Goal: Task Accomplishment & Management: Use online tool/utility

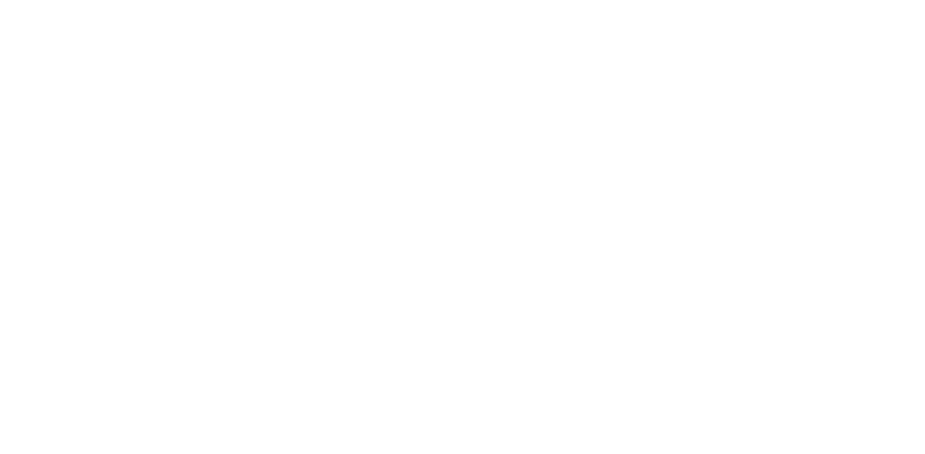
select select "Song"
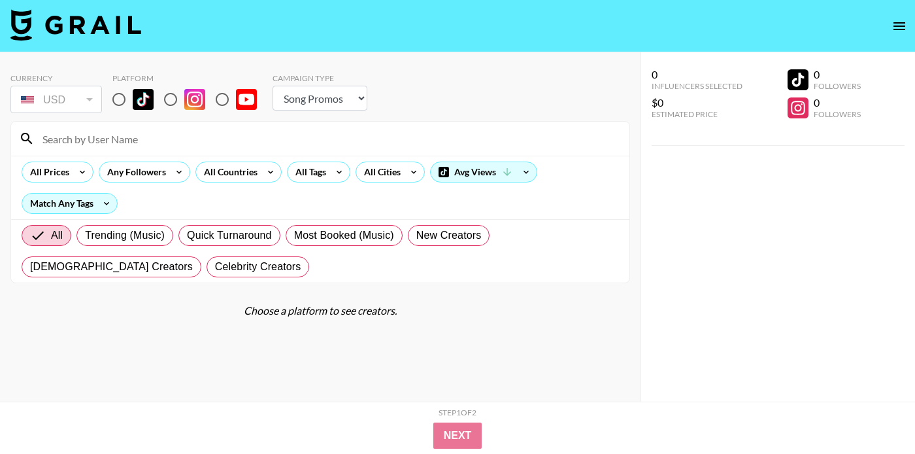
click at [120, 98] on input "radio" at bounding box center [118, 99] width 27 height 27
radio input "true"
click at [167, 144] on input at bounding box center [328, 138] width 587 height 21
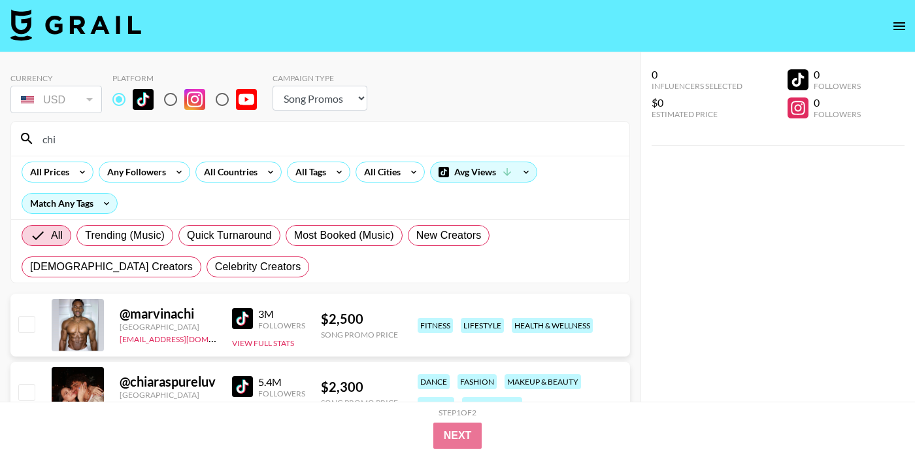
type input "chia"
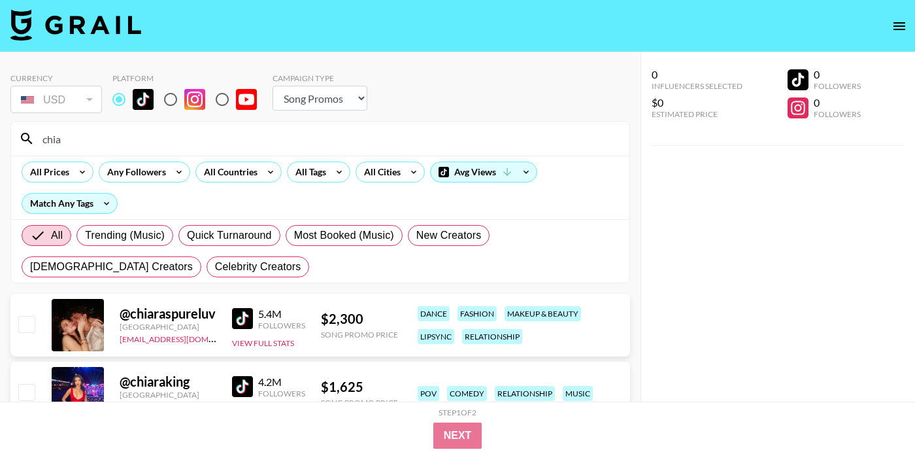
scroll to position [1, 0]
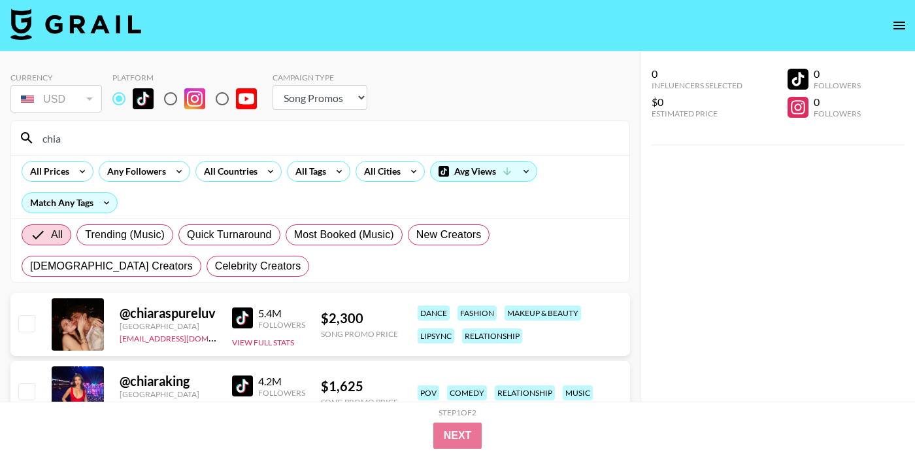
select select "Song"
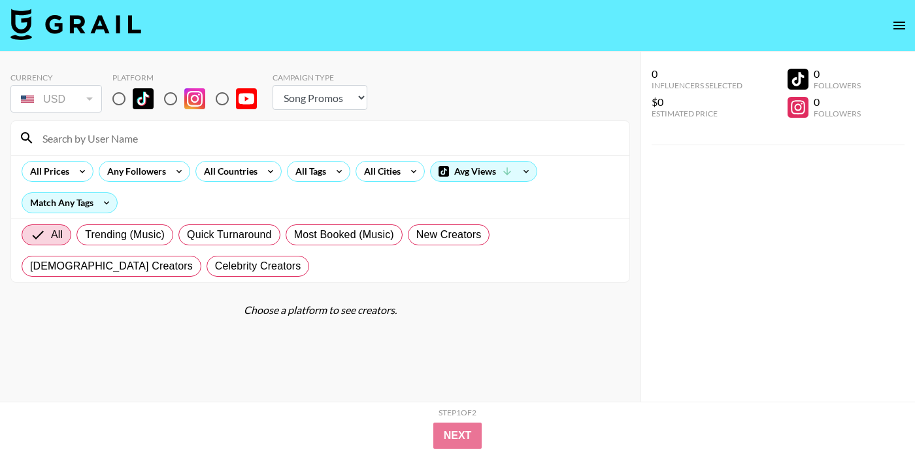
scroll to position [0, 0]
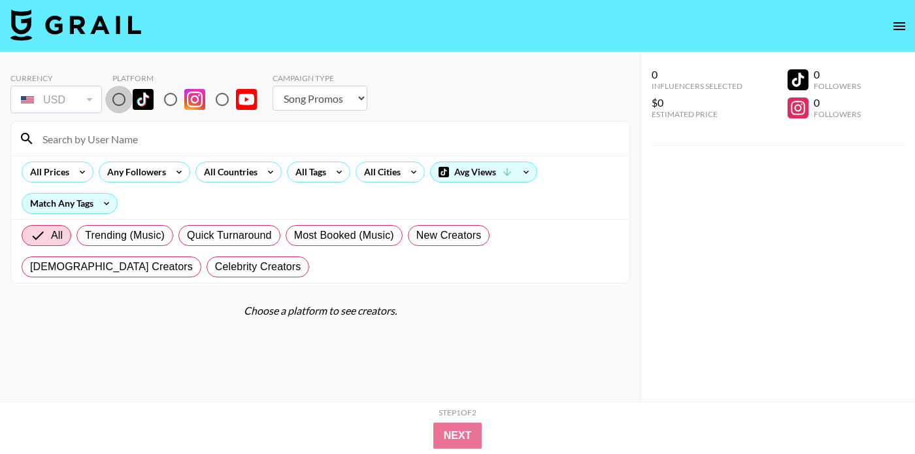
click at [124, 101] on input "radio" at bounding box center [118, 99] width 27 height 27
radio input "true"
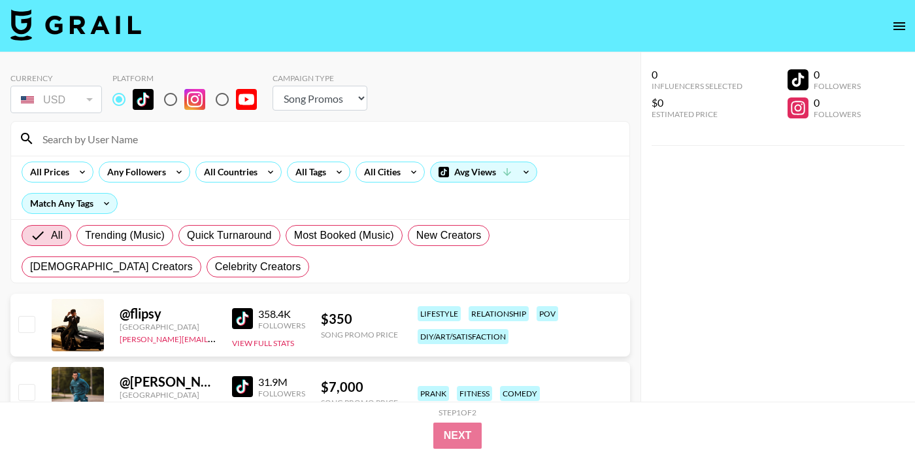
click at [143, 124] on div at bounding box center [320, 139] width 618 height 34
click at [143, 138] on input at bounding box center [328, 138] width 587 height 21
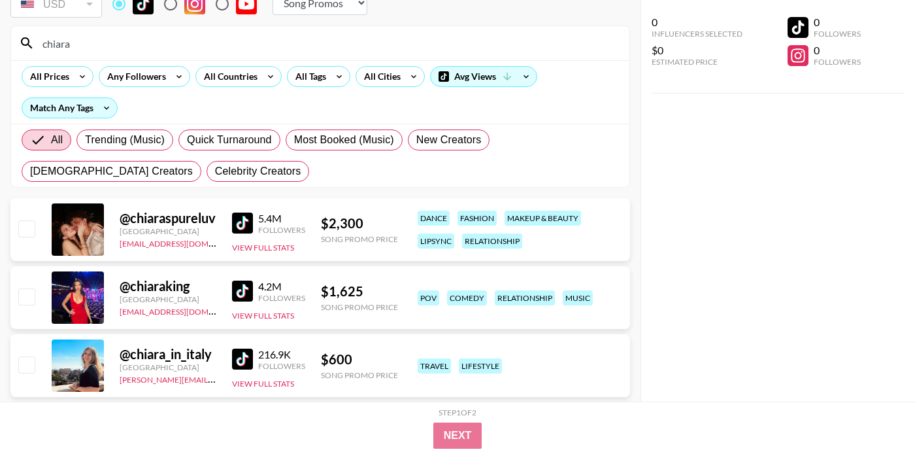
scroll to position [127, 0]
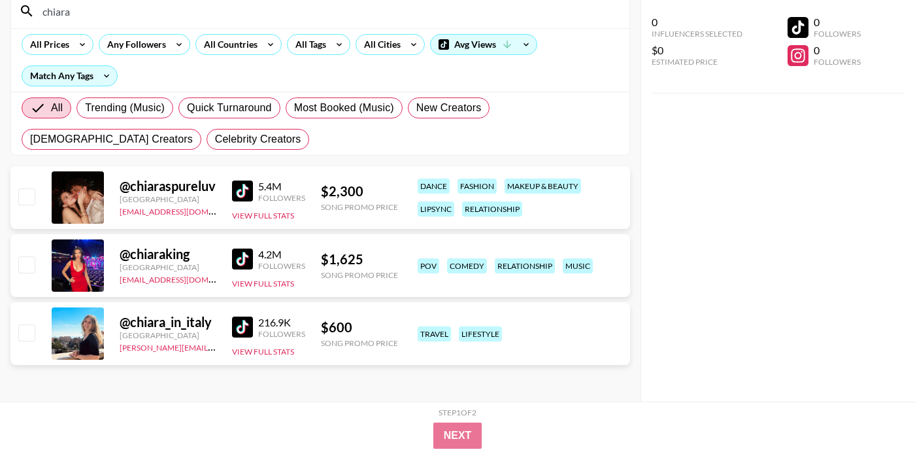
click at [241, 190] on img at bounding box center [242, 190] width 21 height 21
click at [190, 18] on input "chiara" at bounding box center [328, 11] width 587 height 21
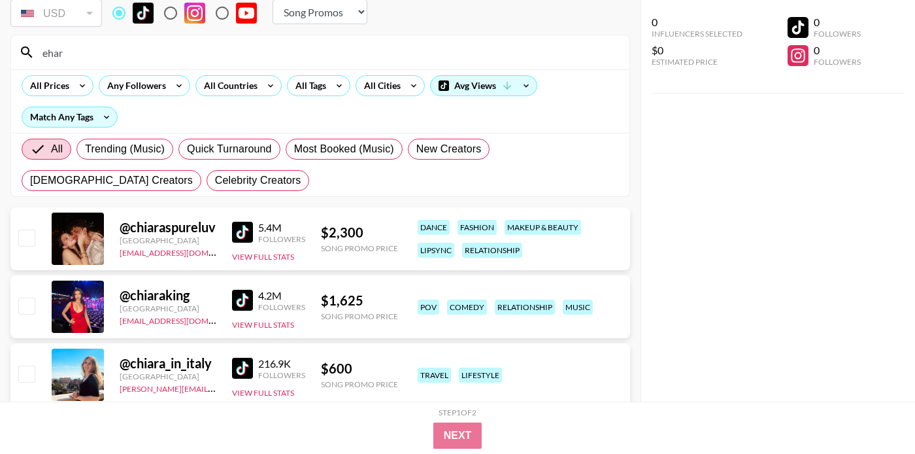
type input "[PERSON_NAME]"
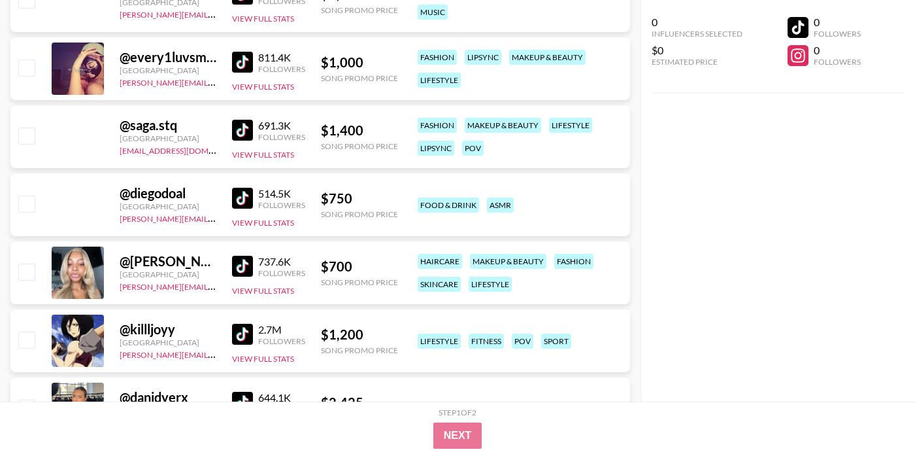
scroll to position [28124, 0]
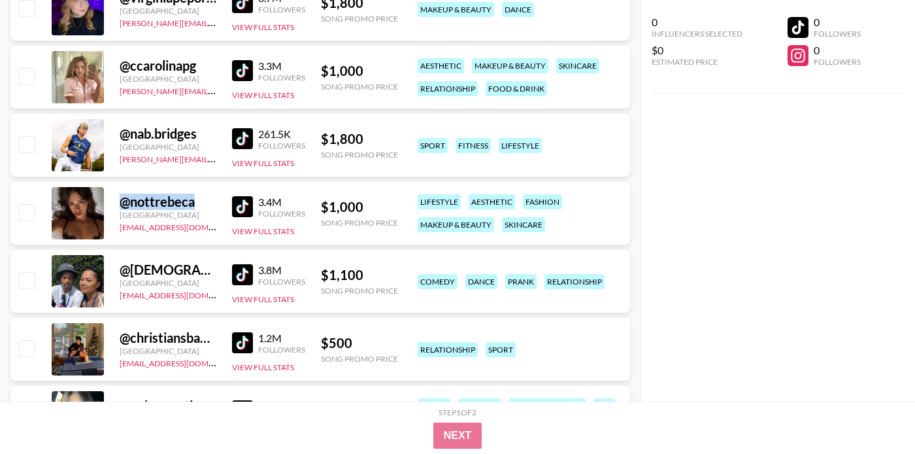
drag, startPoint x: 120, startPoint y: 201, endPoint x: 192, endPoint y: 202, distance: 71.9
click at [193, 202] on div "@ nottrebeca" at bounding box center [168, 202] width 97 height 16
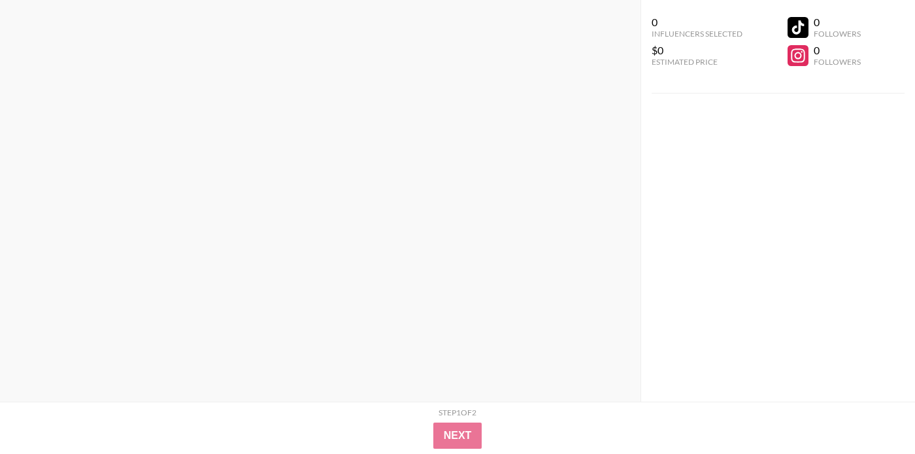
scroll to position [0, 0]
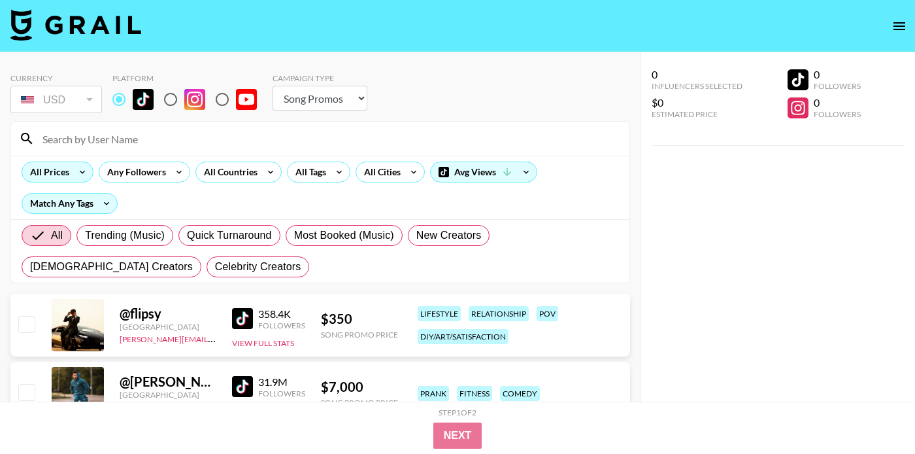
click at [82, 167] on icon at bounding box center [82, 172] width 21 height 20
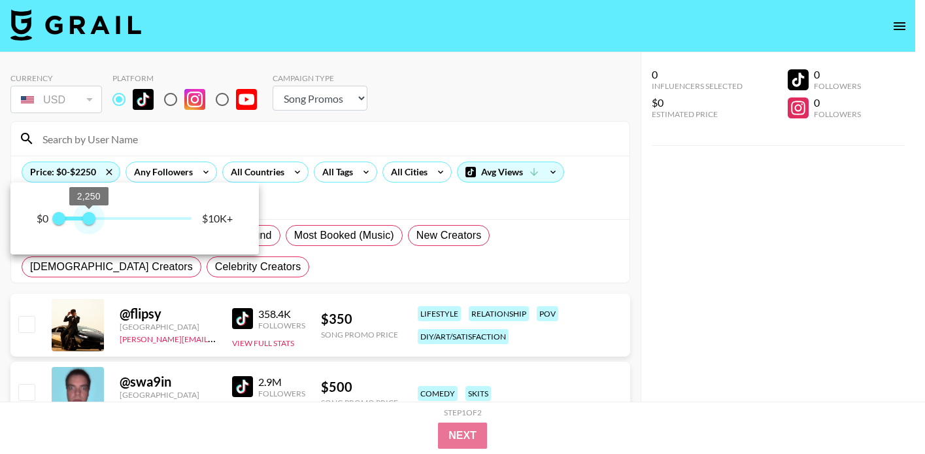
type input "2000"
drag, startPoint x: 147, startPoint y: 218, endPoint x: 84, endPoint y: 218, distance: 62.8
click at [84, 218] on span "2,000" at bounding box center [85, 218] width 13 height 13
click at [493, 92] on div at bounding box center [462, 227] width 925 height 454
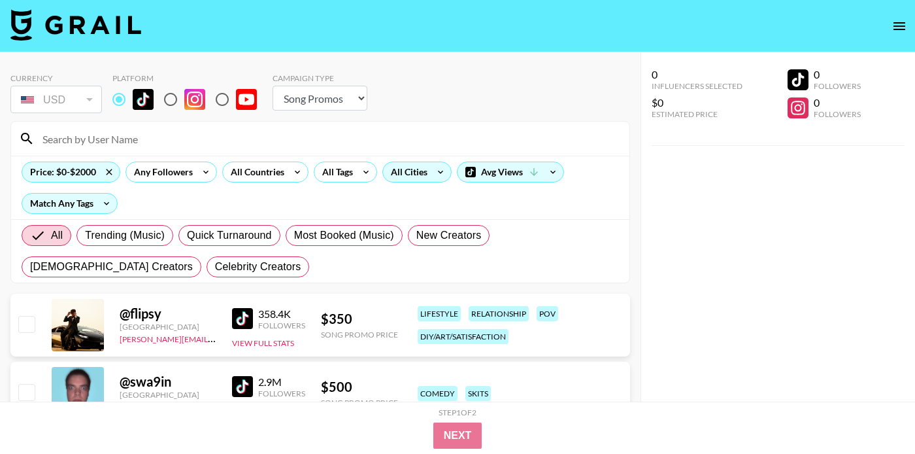
click at [408, 173] on div "All Cities" at bounding box center [406, 172] width 47 height 20
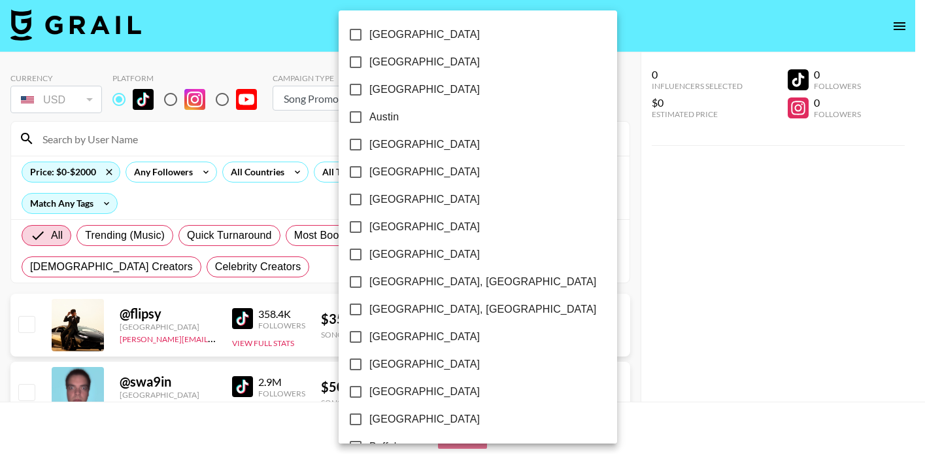
click at [330, 174] on div at bounding box center [462, 227] width 925 height 454
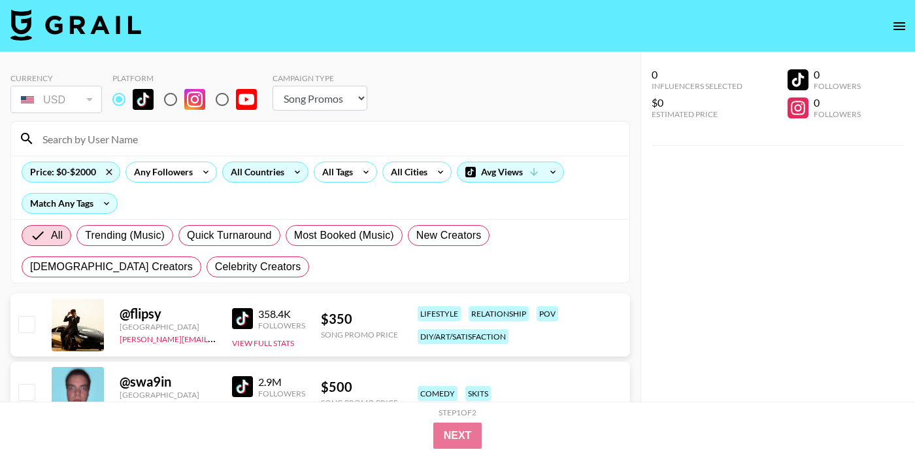
click at [292, 173] on icon at bounding box center [297, 172] width 21 height 20
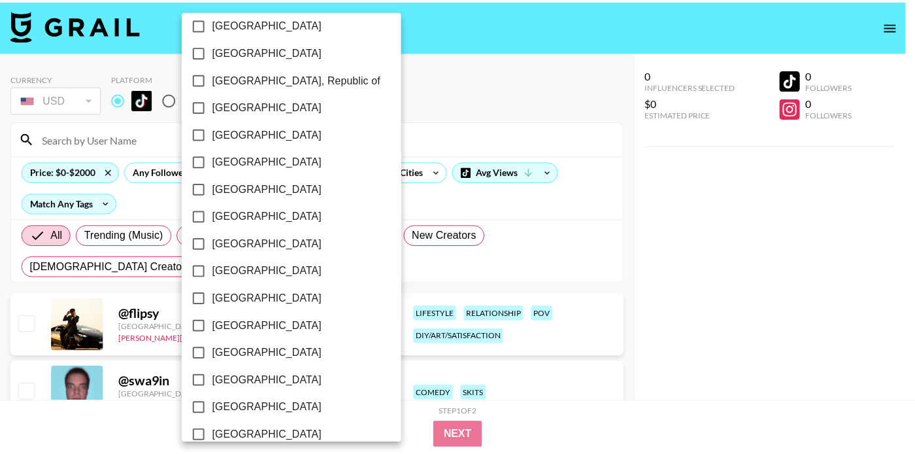
scroll to position [1071, 0]
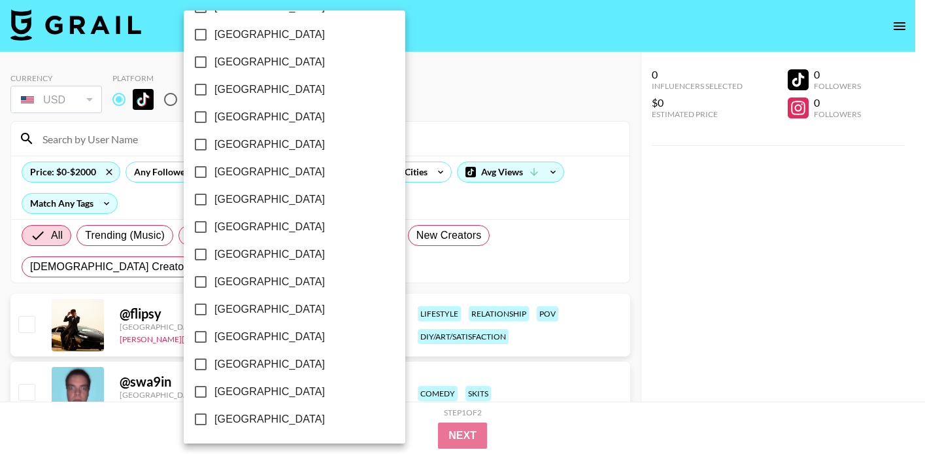
click at [232, 389] on span "[GEOGRAPHIC_DATA]" at bounding box center [269, 392] width 110 height 16
click at [214, 389] on input "[GEOGRAPHIC_DATA]" at bounding box center [200, 391] width 27 height 27
checkbox input "true"
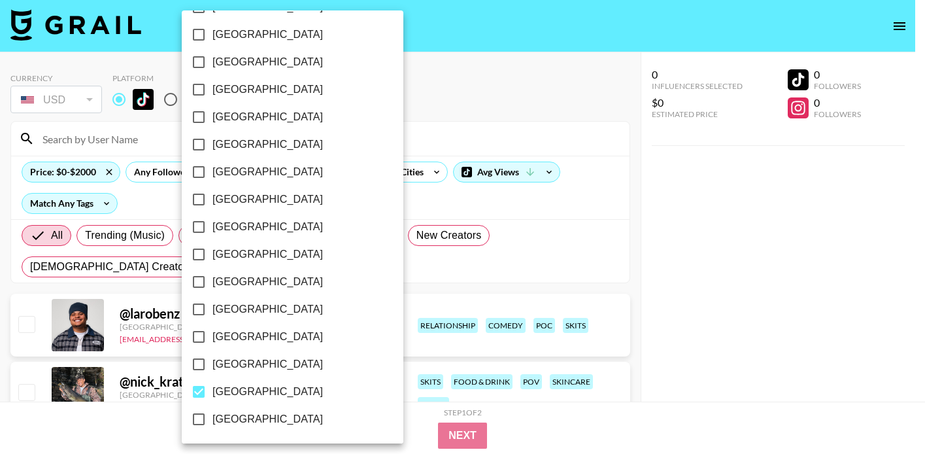
click at [450, 77] on div at bounding box center [462, 227] width 925 height 454
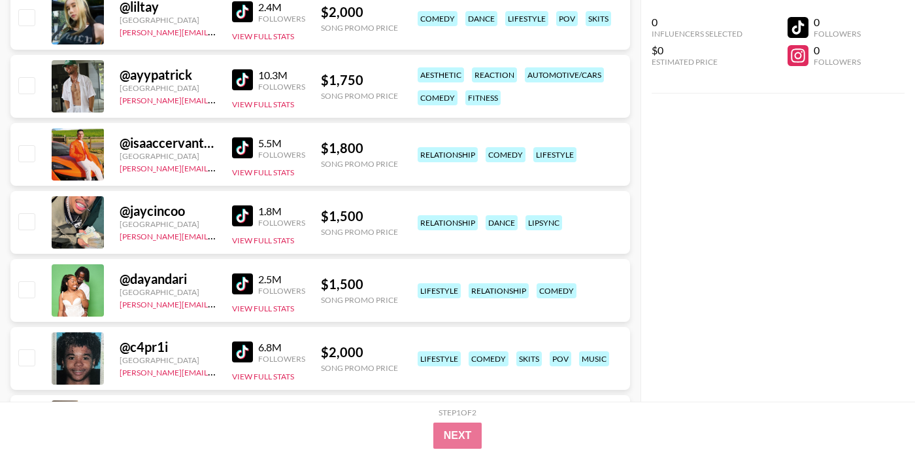
scroll to position [1876, 0]
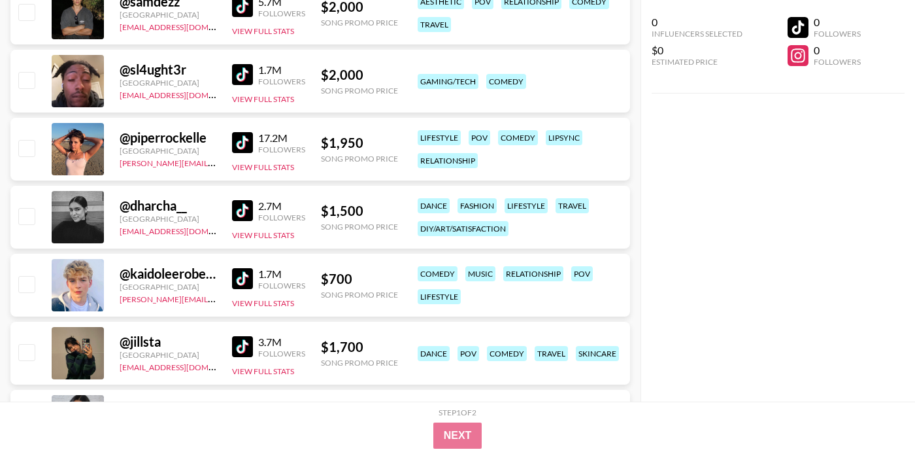
click at [736, 172] on div "0 Influencers Selected $0 Estimated Price 0 Followers 0 Followers" at bounding box center [778, 200] width 275 height 401
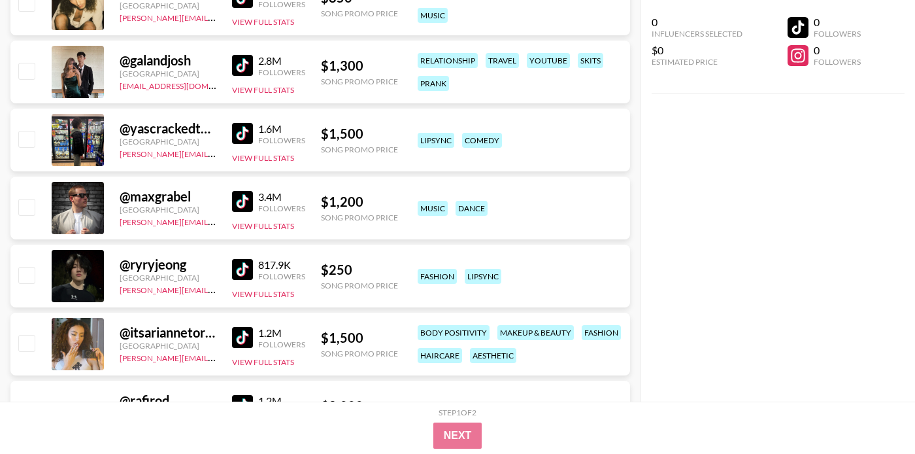
scroll to position [10918, 0]
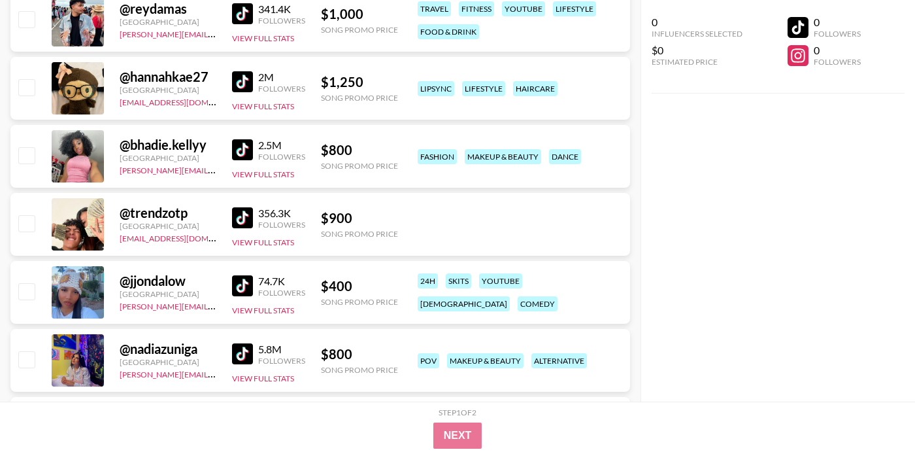
click at [736, 172] on div "0 Influencers Selected $0 Estimated Price 0 Followers 0 Followers" at bounding box center [778, 200] width 275 height 401
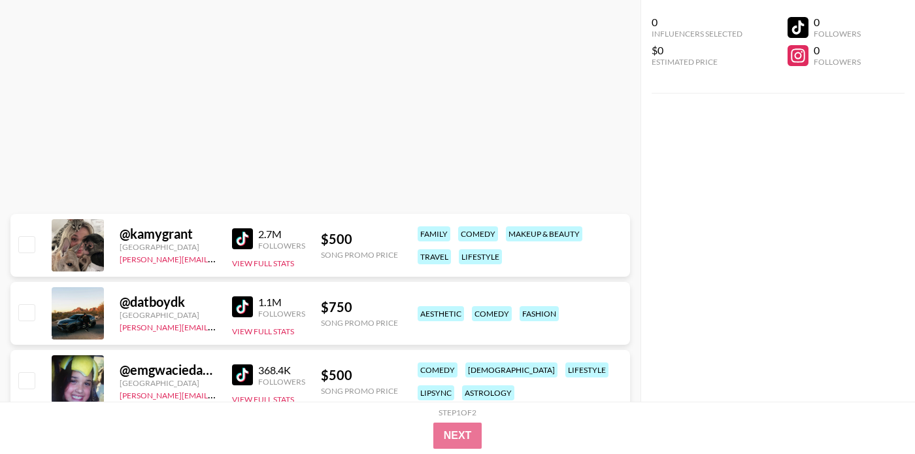
scroll to position [16836, 0]
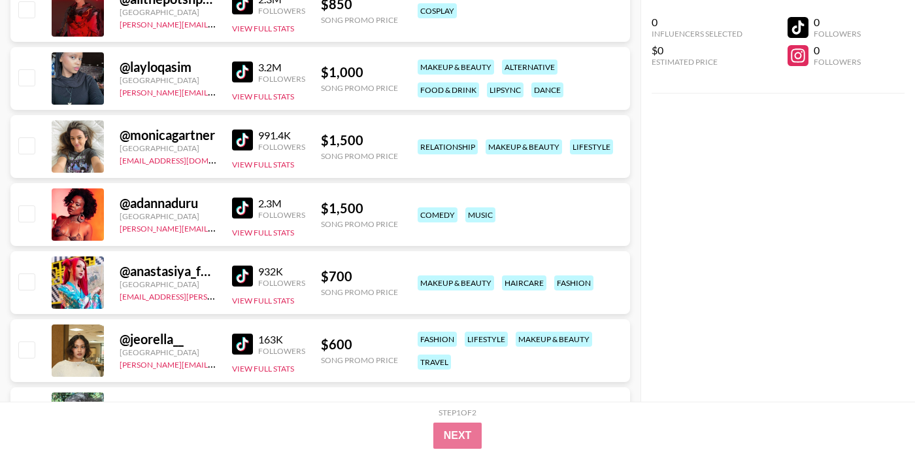
click at [736, 171] on div "0 Influencers Selected $0 Estimated Price 0 Followers 0 Followers" at bounding box center [778, 200] width 275 height 401
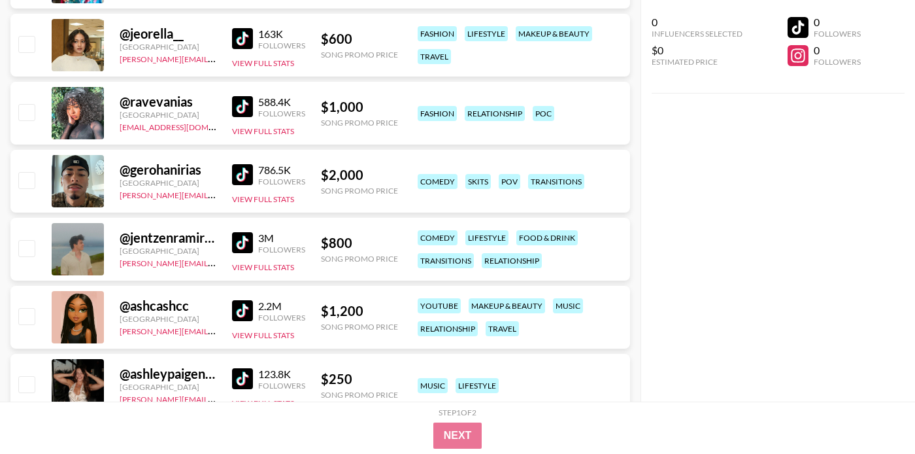
scroll to position [18484, 0]
